Goal: Task Accomplishment & Management: Manage account settings

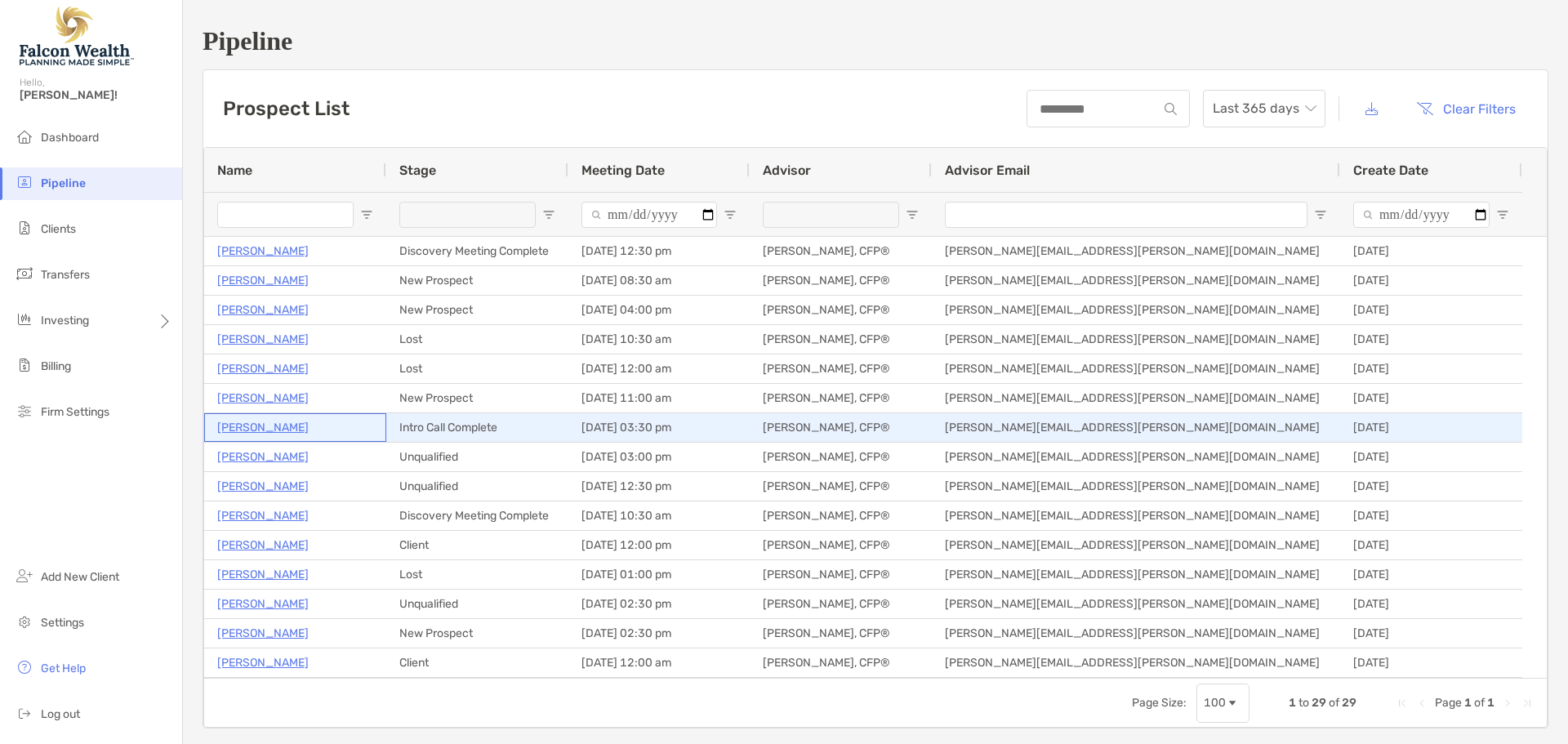
click at [243, 428] on p "[PERSON_NAME]" at bounding box center [263, 427] width 92 height 20
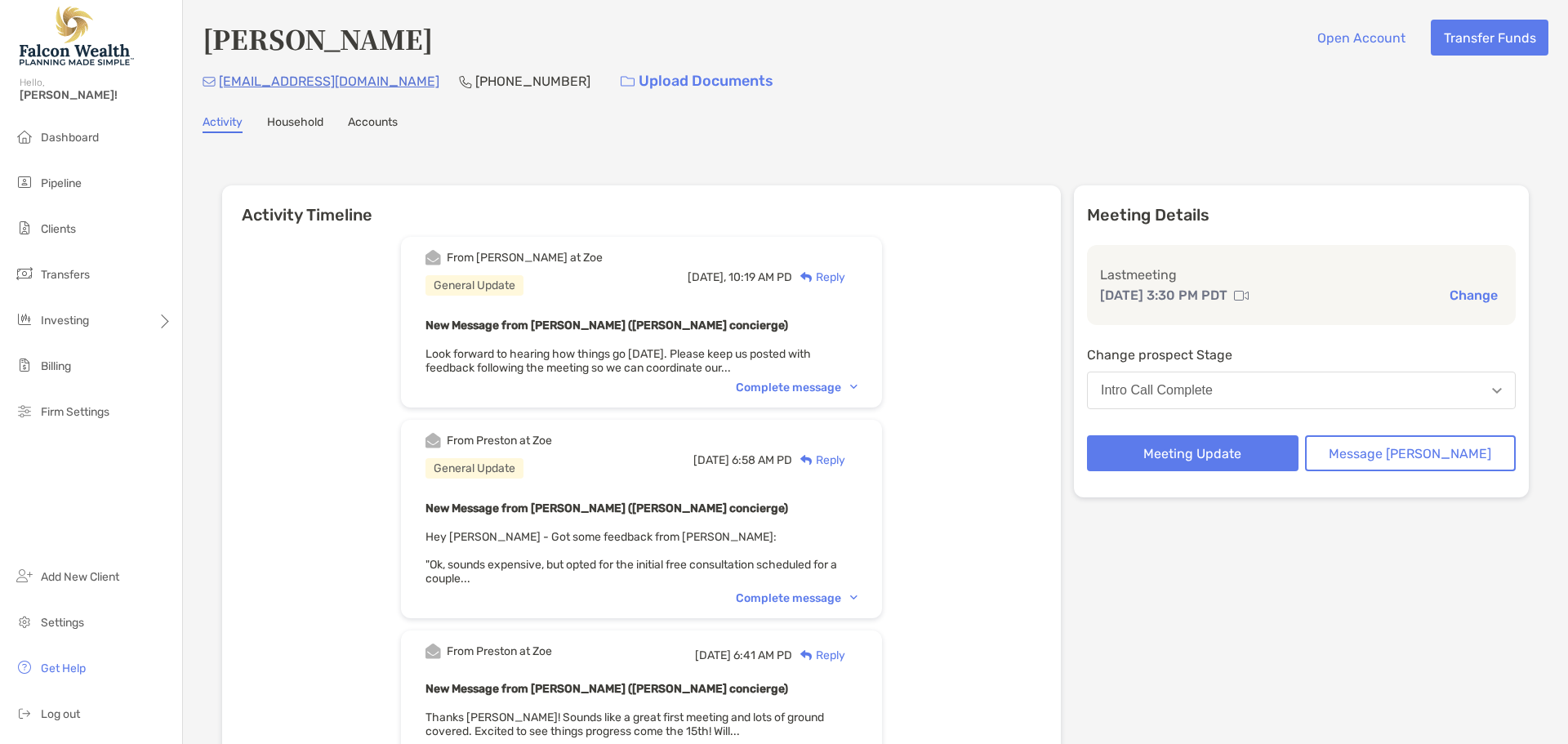
click at [1259, 403] on button "Intro Call Complete" at bounding box center [1301, 390] width 429 height 38
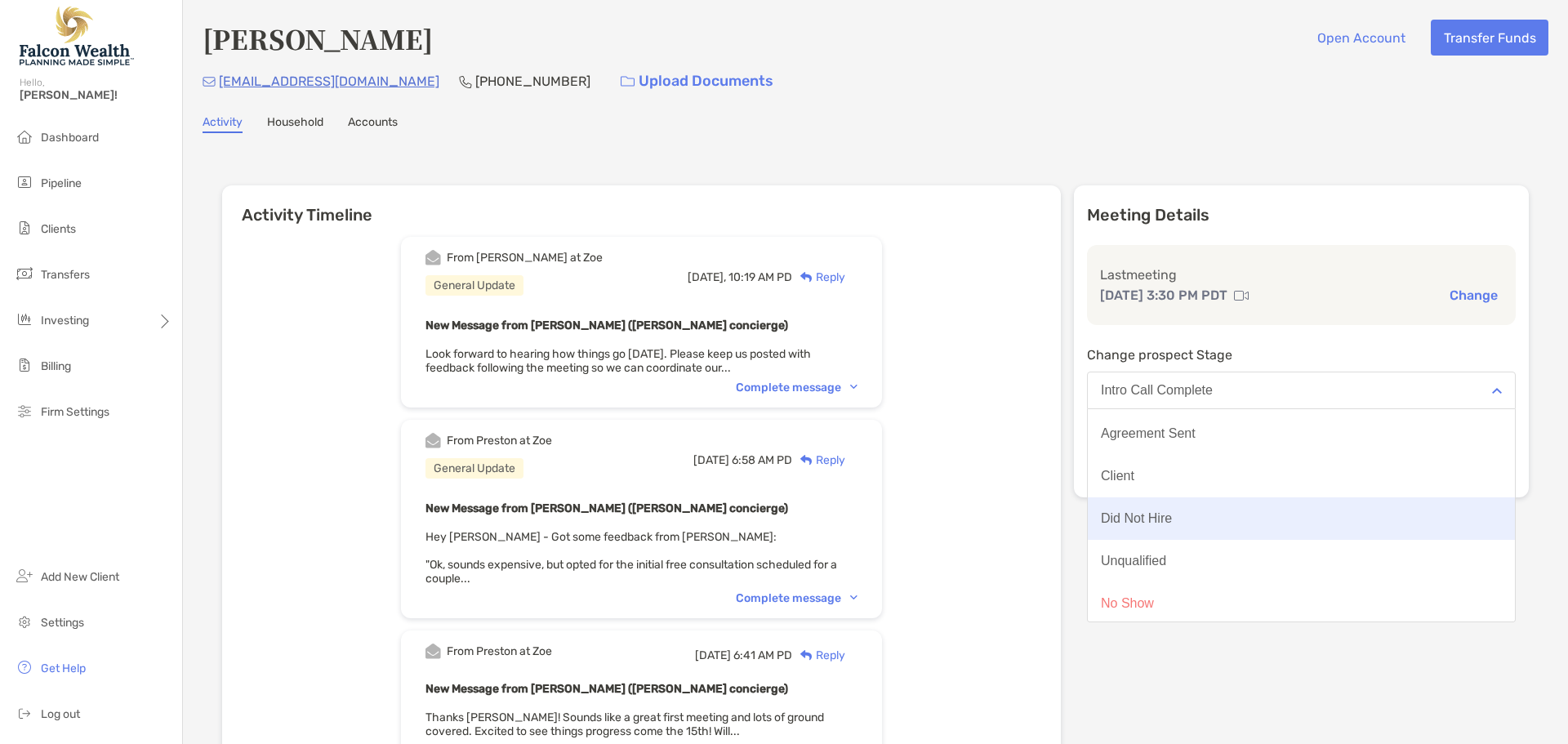
scroll to position [128, 0]
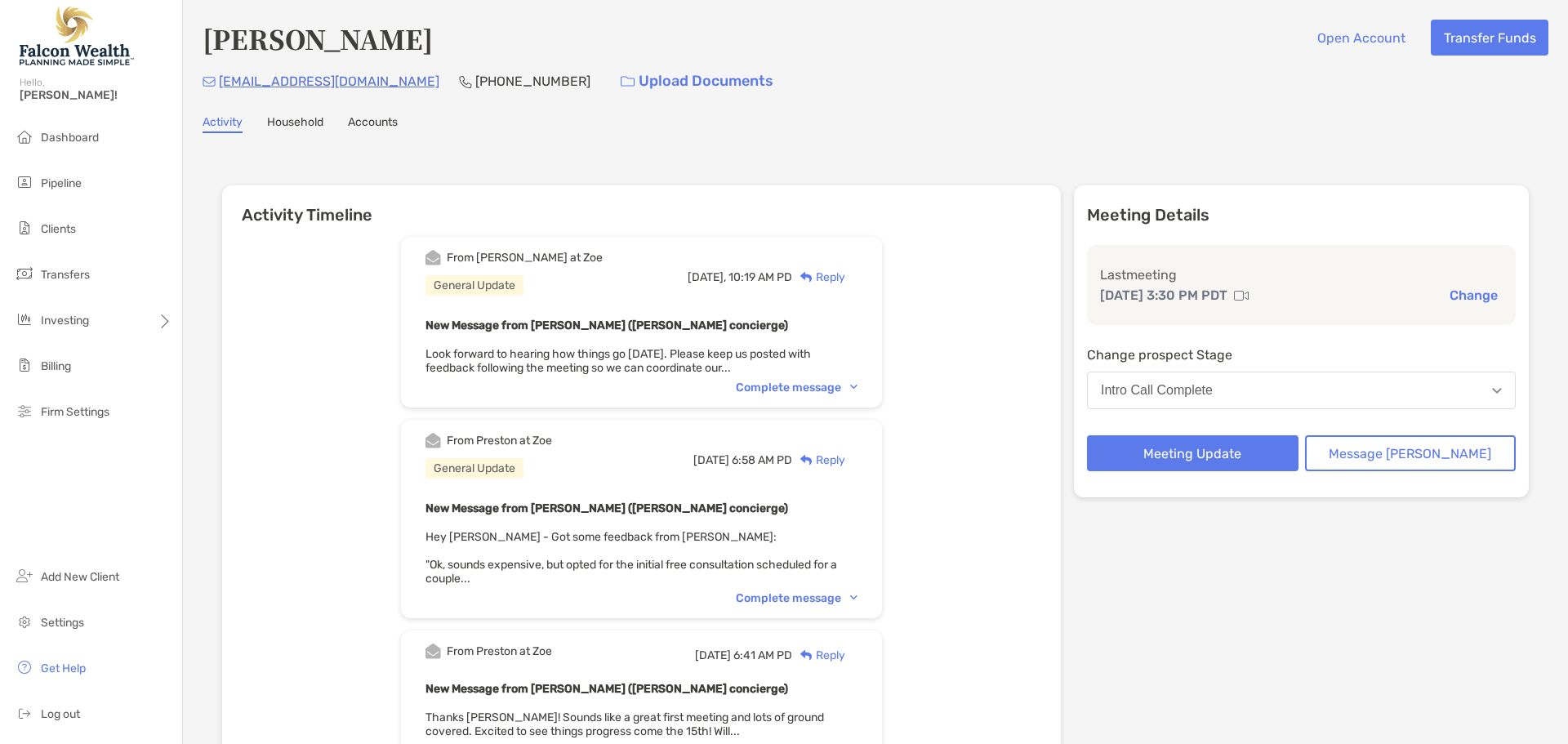
click at [1203, 450] on button "Meeting Update" at bounding box center [1192, 453] width 211 height 36
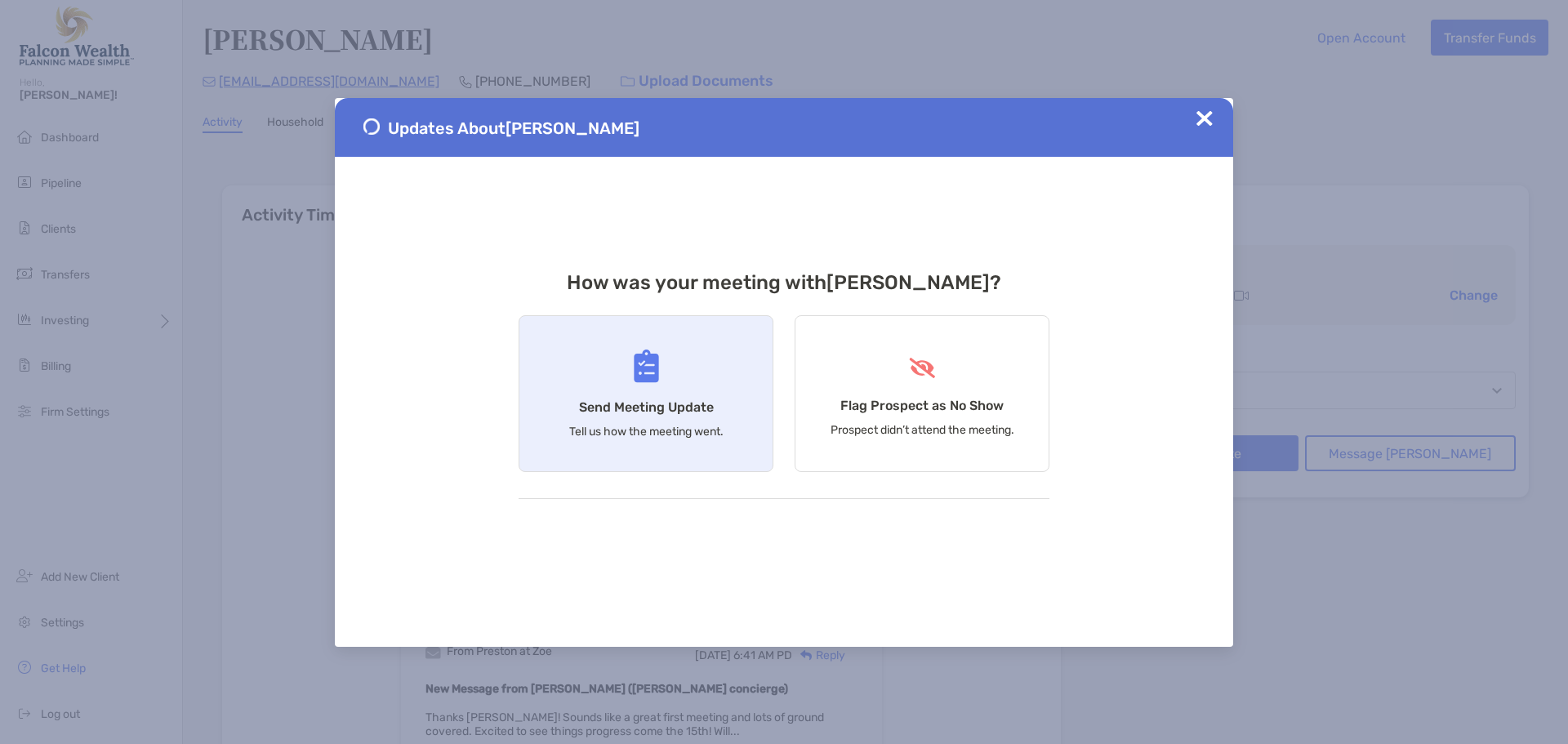
click at [619, 377] on div "Send Meeting Update Tell us how the meeting went." at bounding box center [646, 393] width 255 height 157
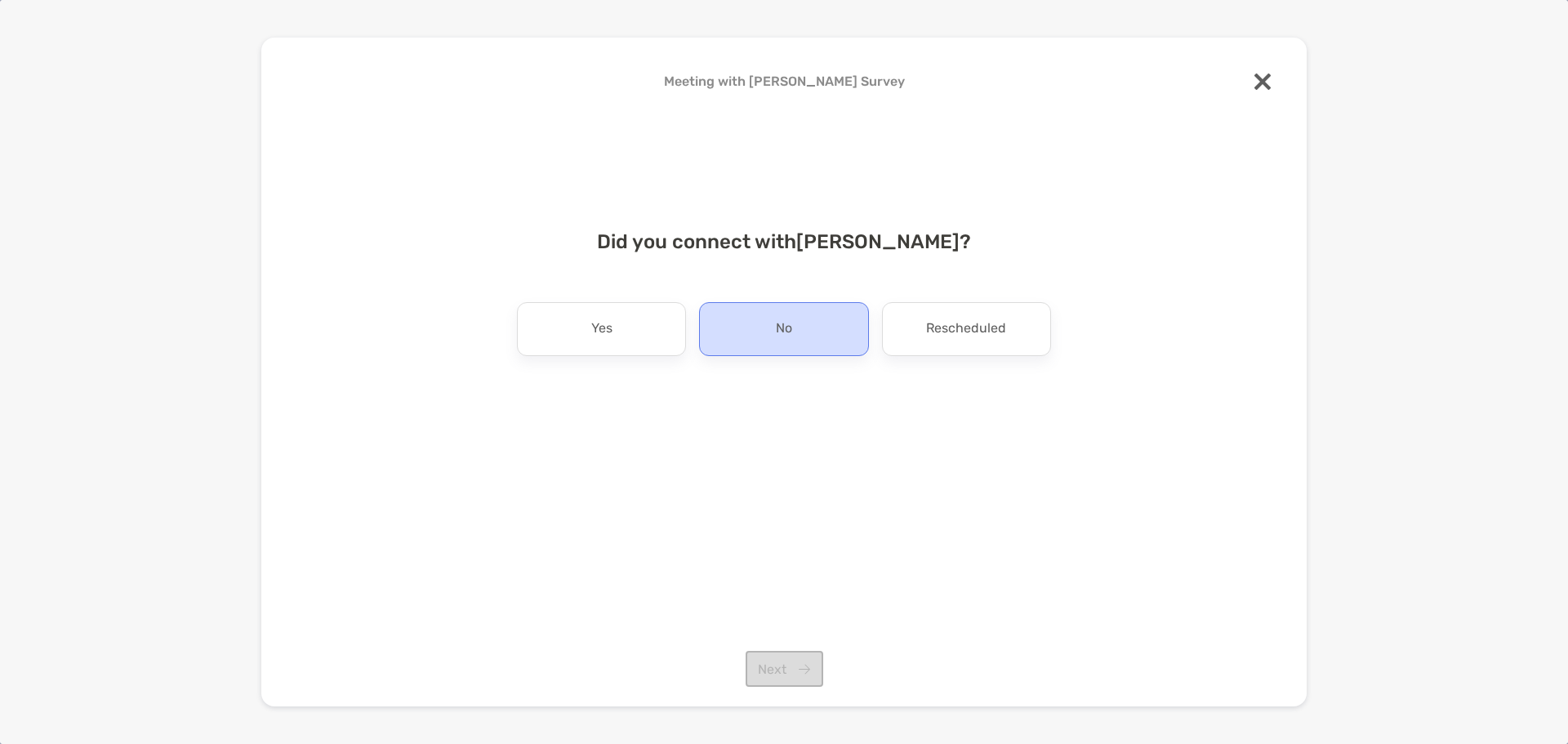
click at [789, 325] on p "No" at bounding box center [784, 329] width 17 height 26
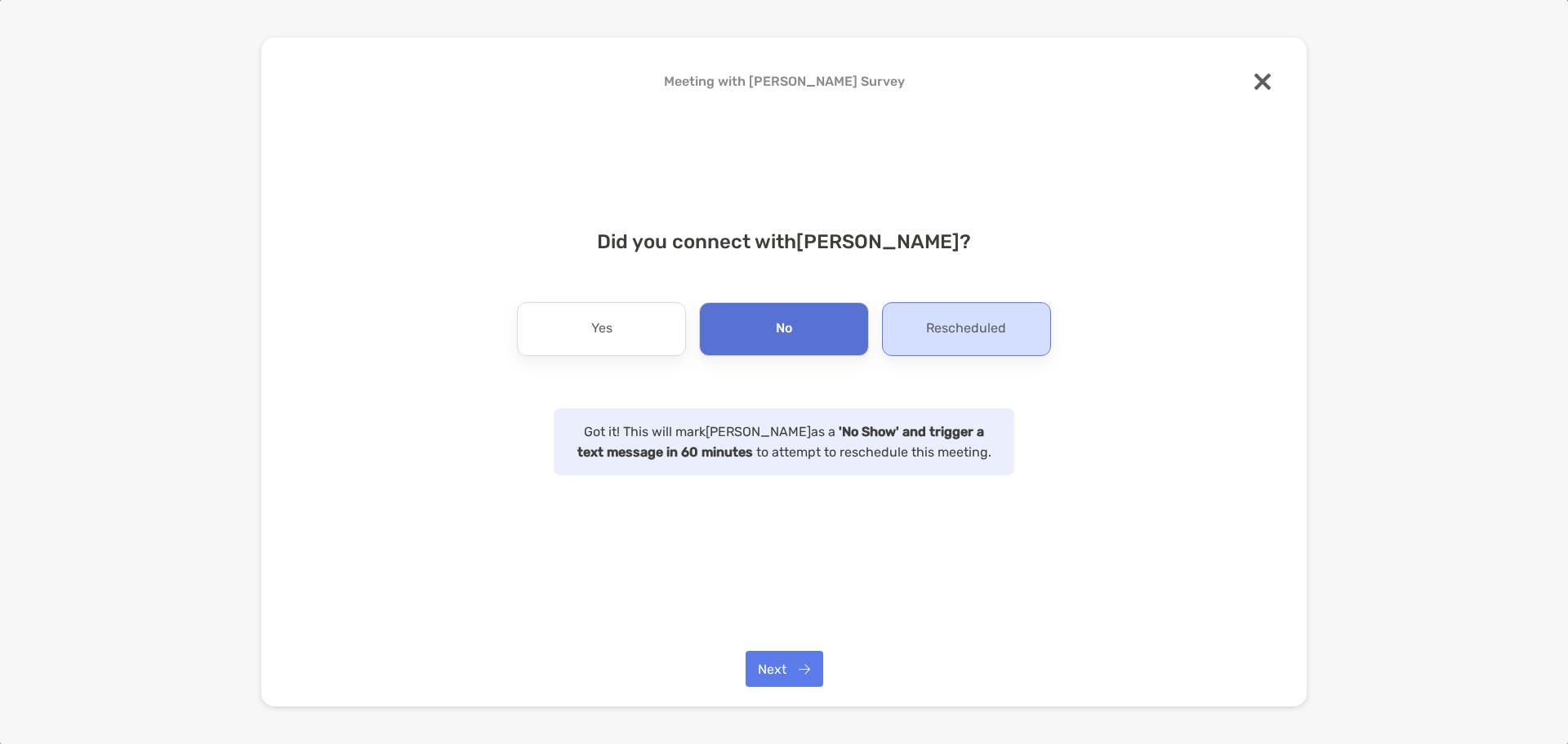
click at [979, 334] on p "Rescheduled" at bounding box center [966, 329] width 80 height 26
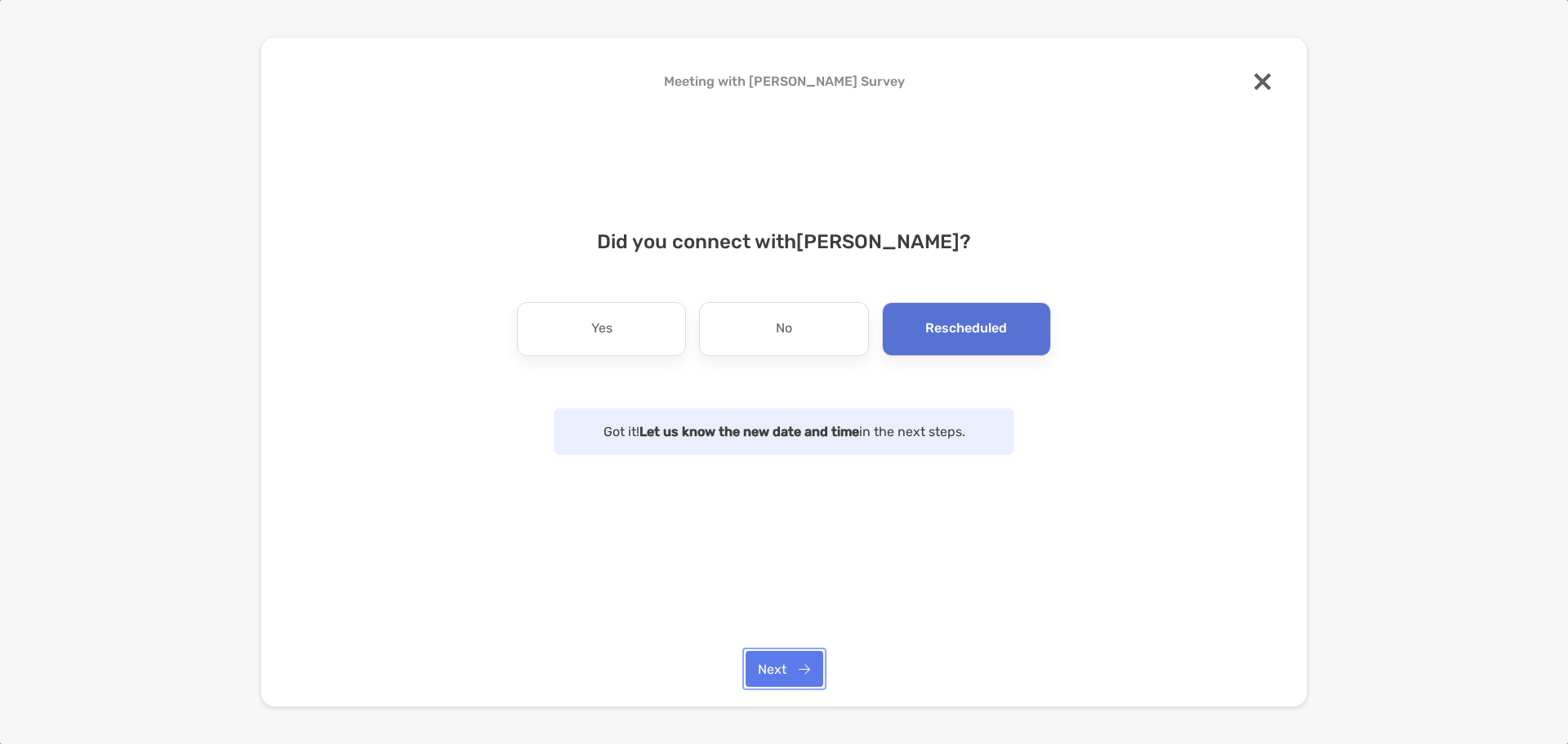
click at [797, 675] on button "Next" at bounding box center [784, 668] width 77 height 36
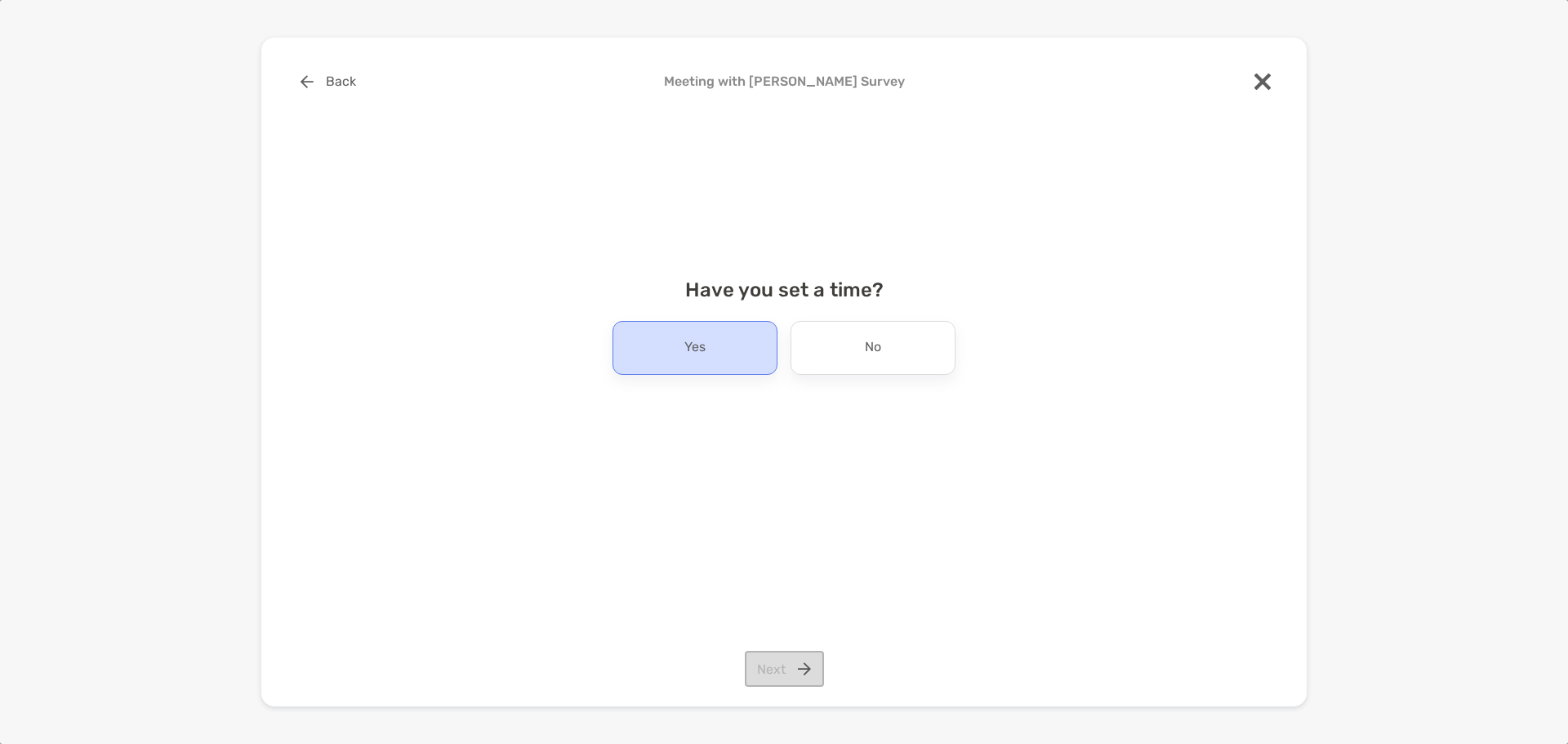
click at [716, 336] on div "Yes" at bounding box center [695, 347] width 165 height 54
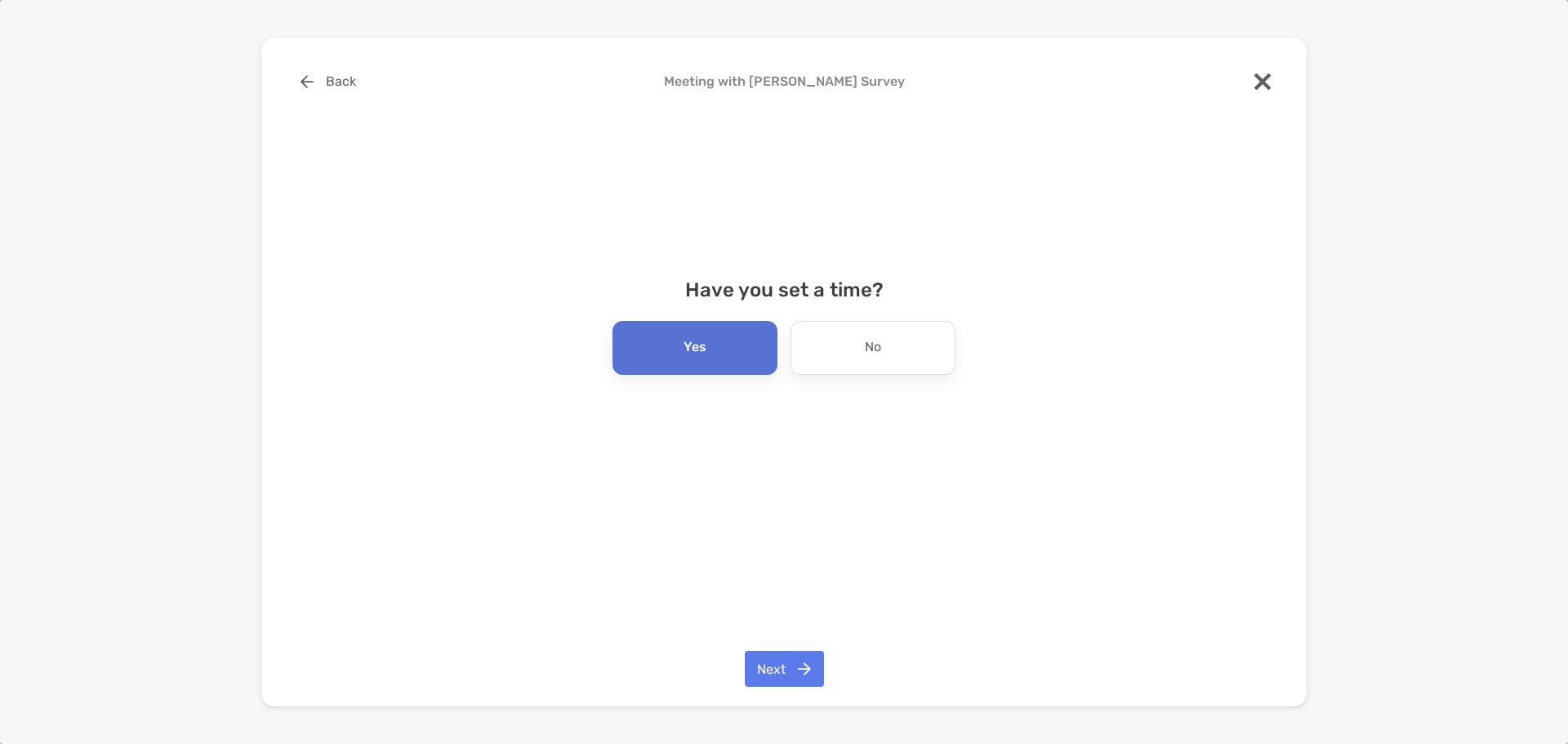
click at [725, 357] on div "Yes" at bounding box center [695, 347] width 165 height 54
click at [794, 668] on button "Next" at bounding box center [785, 668] width 79 height 36
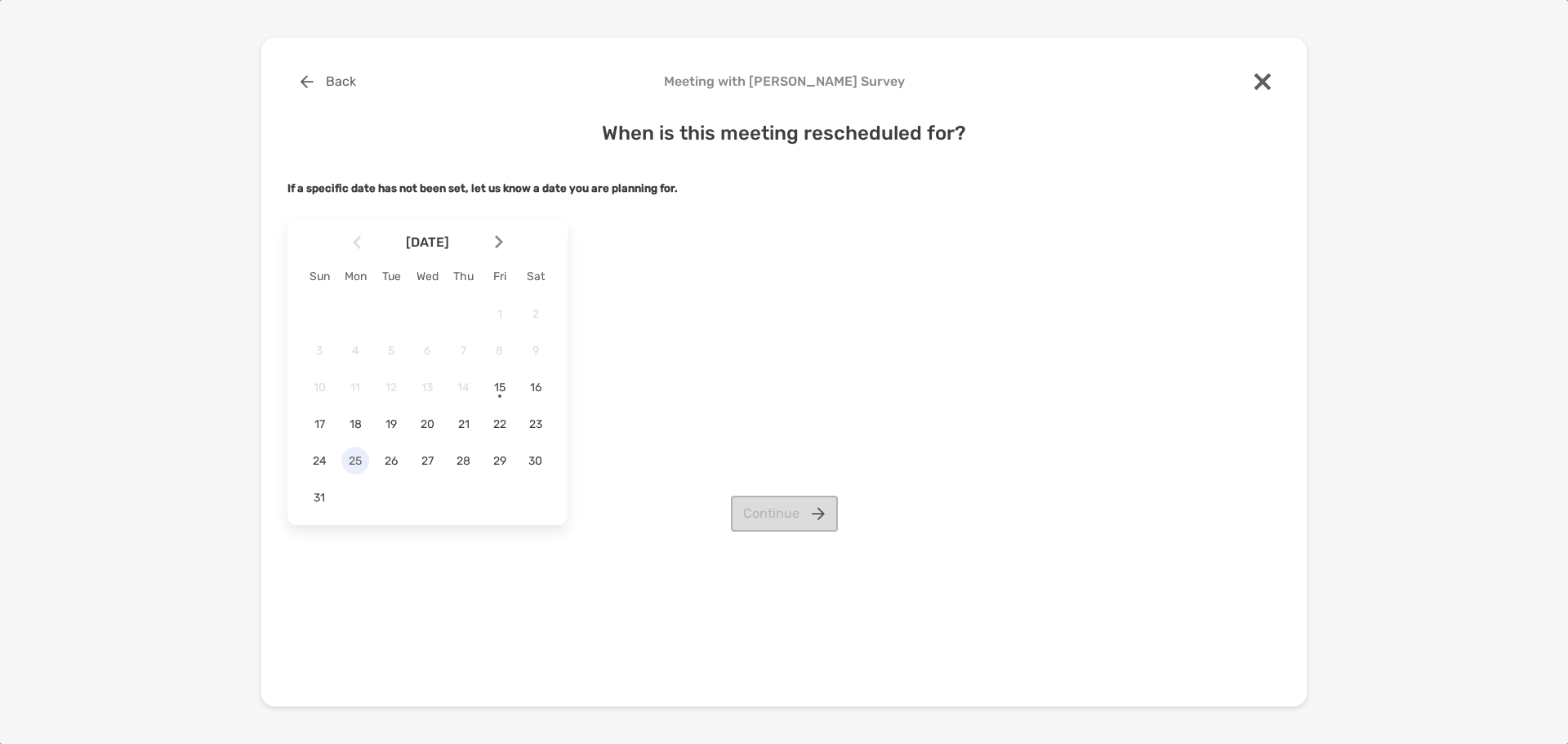
click at [355, 461] on span "25" at bounding box center [355, 461] width 28 height 14
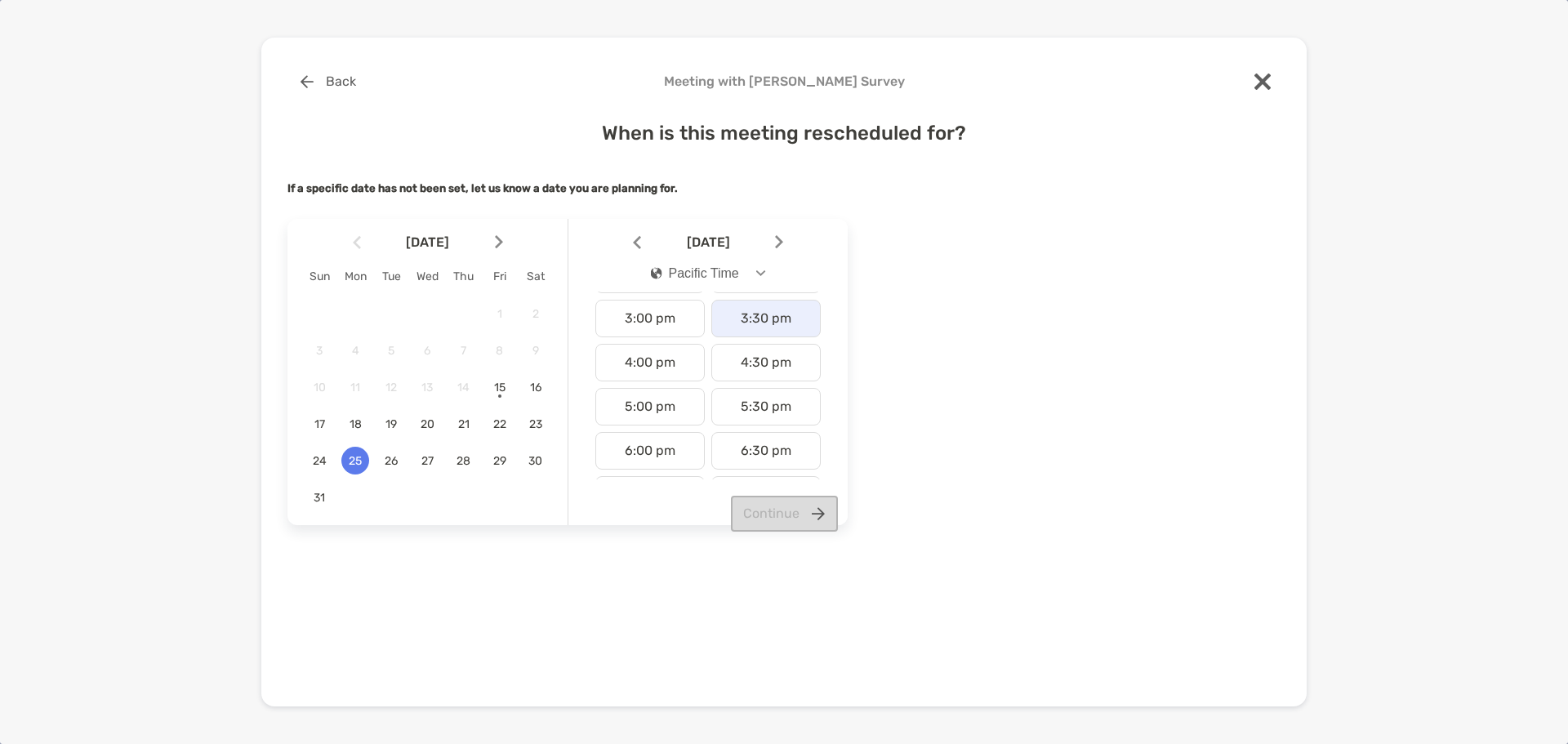
click at [751, 318] on div "3:30 pm" at bounding box center [766, 318] width 109 height 38
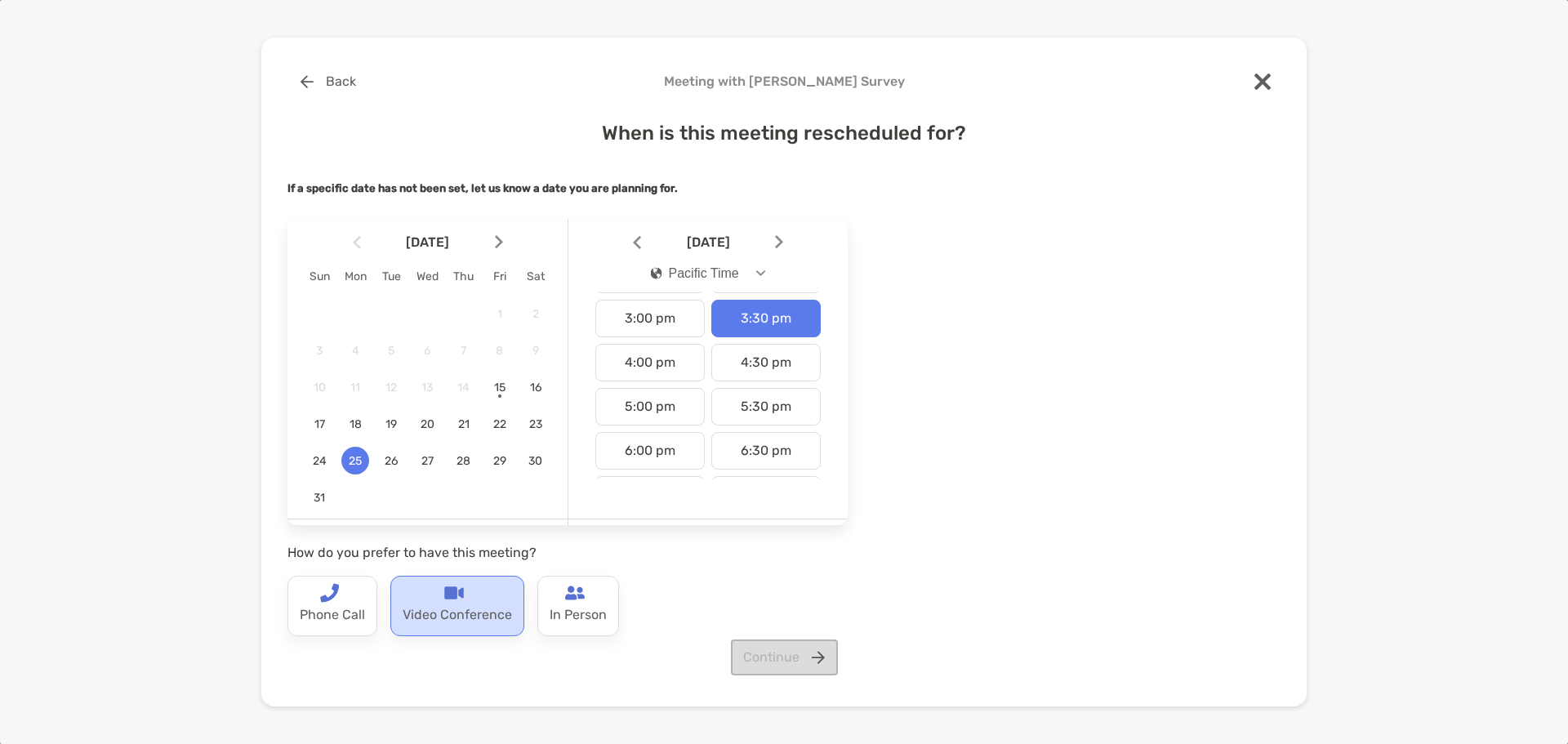
click at [465, 609] on p "Video Conference" at bounding box center [458, 616] width 109 height 26
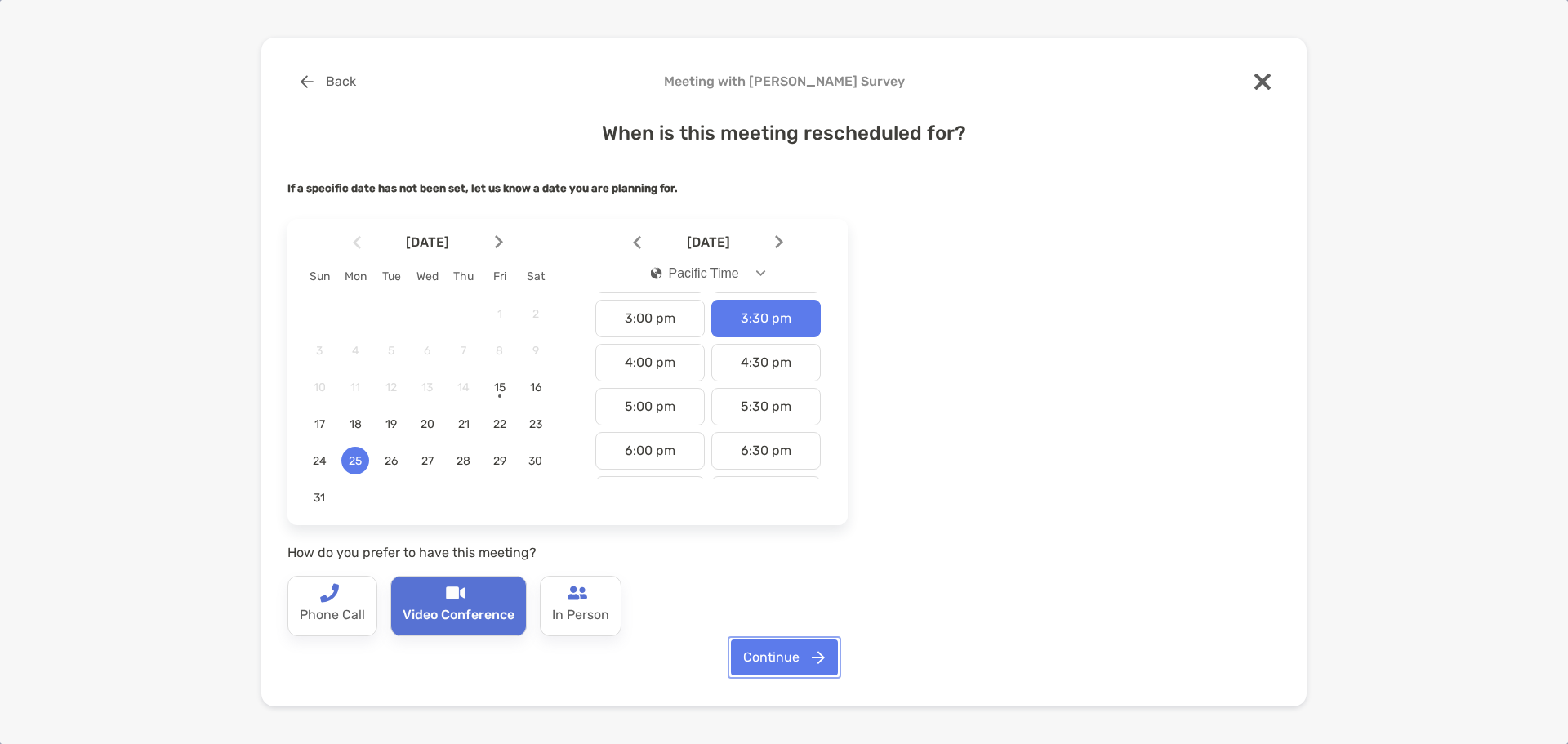
click at [804, 654] on button "Continue" at bounding box center [785, 657] width 107 height 36
